Goal: Task Accomplishment & Management: Use online tool/utility

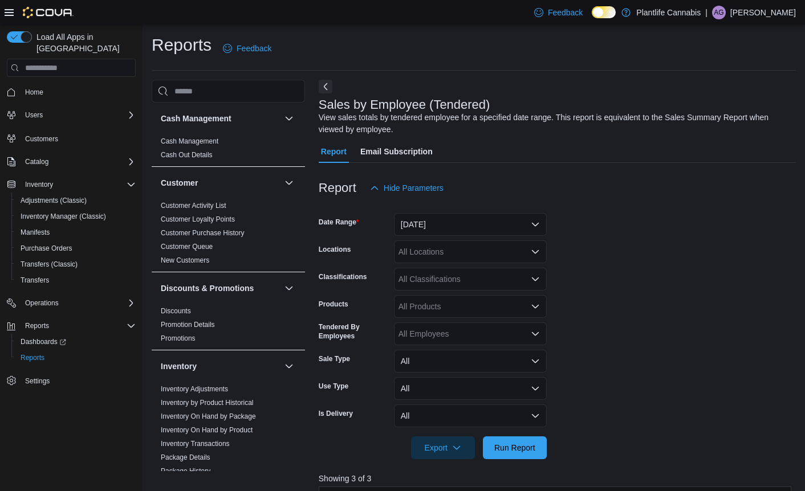
scroll to position [398, 0]
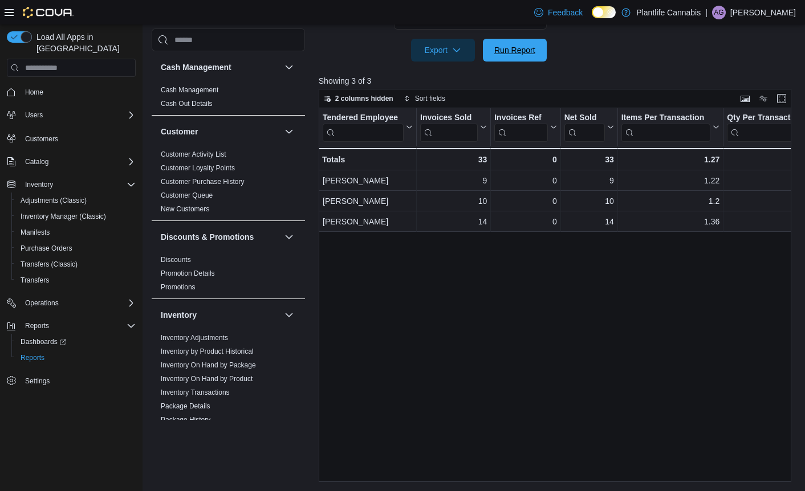
drag, startPoint x: 520, startPoint y: 47, endPoint x: 751, endPoint y: 101, distance: 237.7
click at [519, 47] on span "Run Report" at bounding box center [514, 49] width 41 height 11
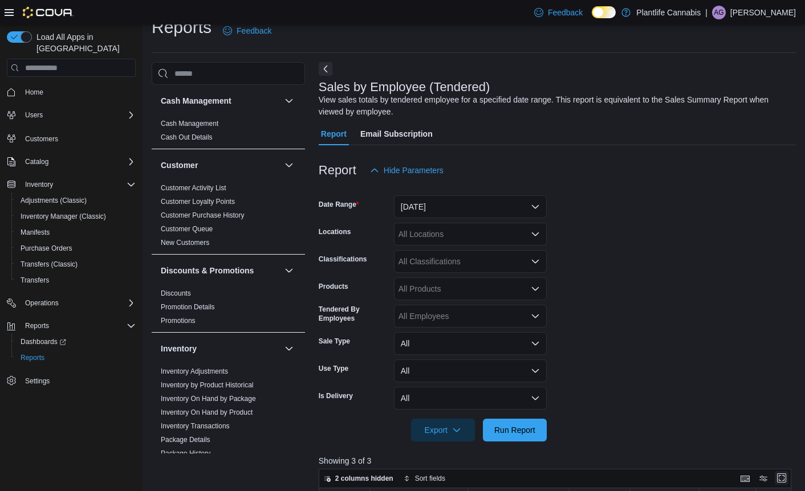
scroll to position [0, 0]
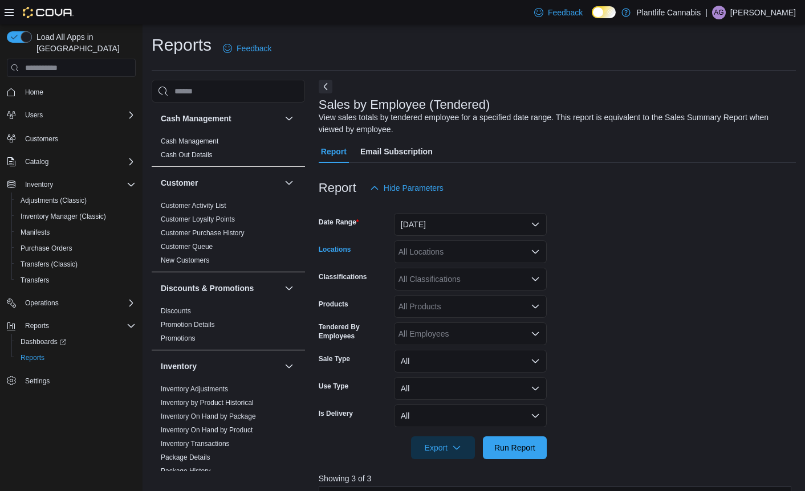
click at [411, 248] on div "All Locations" at bounding box center [470, 251] width 153 height 23
type input "***"
click at [466, 270] on div "[PERSON_NAME]" at bounding box center [470, 271] width 139 height 11
drag, startPoint x: 638, startPoint y: 243, endPoint x: 588, endPoint y: 267, distance: 55.8
click at [635, 248] on form "Date Range [DATE] Locations [PERSON_NAME] Classifications All Classifications P…" at bounding box center [557, 329] width 477 height 260
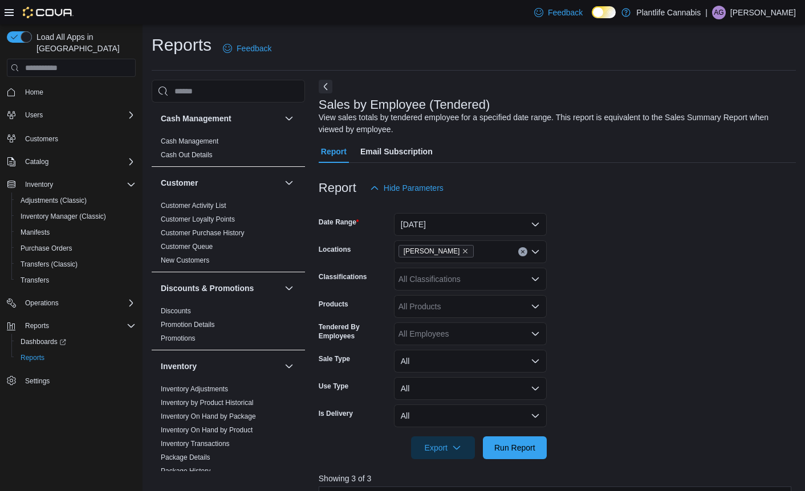
click at [506, 276] on div "All Classifications" at bounding box center [470, 279] width 153 height 23
type input "***"
click at [479, 293] on span "Accessory Group" at bounding box center [448, 298] width 61 height 11
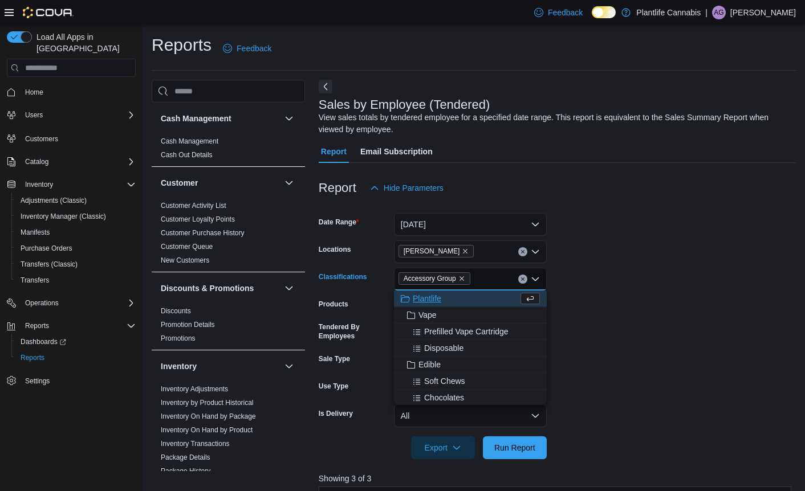
drag, startPoint x: 647, startPoint y: 353, endPoint x: 585, endPoint y: 433, distance: 101.0
click at [647, 354] on form "Date Range [DATE] Locations [PERSON_NAME] Classifications Accessory Group Combo…" at bounding box center [557, 329] width 477 height 260
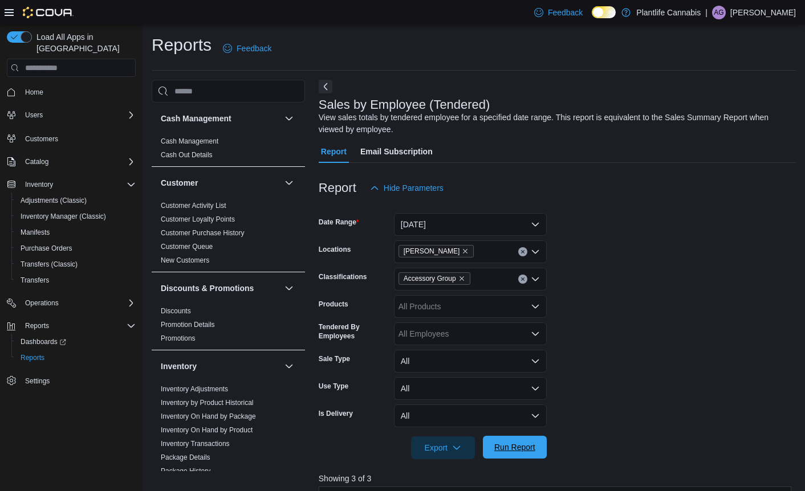
click at [521, 443] on span "Run Report" at bounding box center [514, 447] width 41 height 11
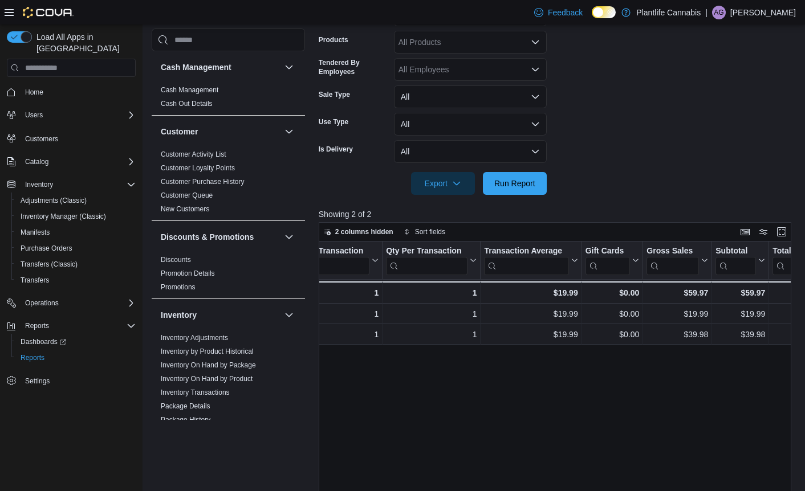
scroll to position [109, 0]
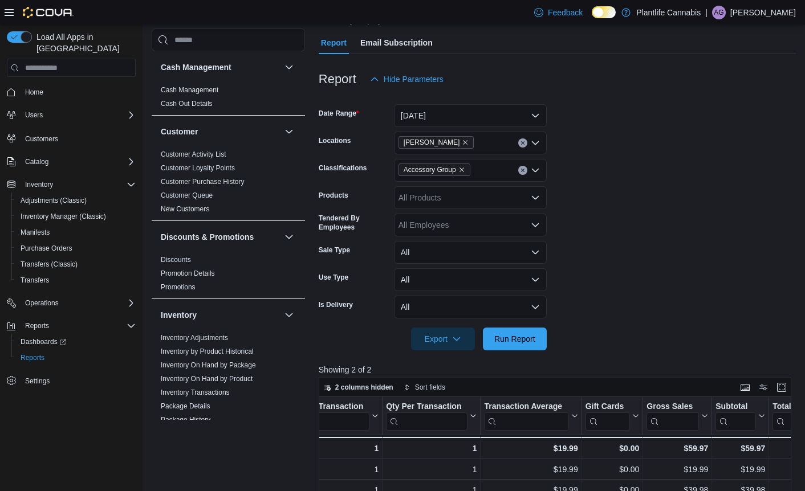
drag, startPoint x: 525, startPoint y: 172, endPoint x: 554, endPoint y: 282, distance: 114.5
click at [525, 172] on button "Clear input" at bounding box center [522, 170] width 9 height 9
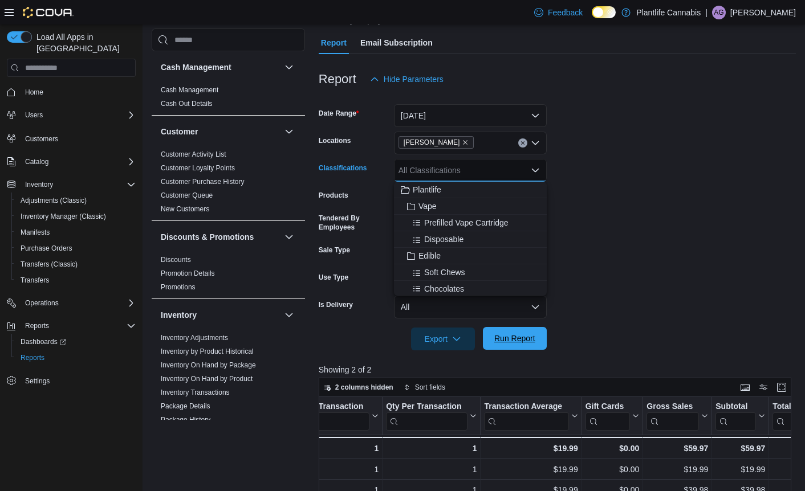
click at [512, 348] on span "Run Report" at bounding box center [514, 338] width 50 height 23
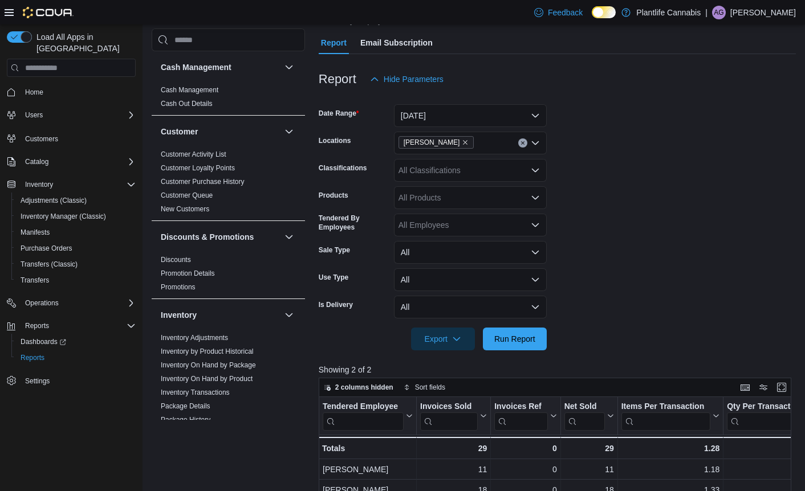
click at [715, 327] on div at bounding box center [557, 323] width 477 height 9
